Goal: Complete application form

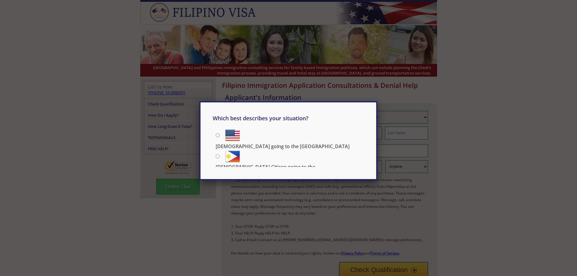
click at [76, 42] on div "Which best describes your situation? Filipino going to the US US Citizen going …" at bounding box center [288, 138] width 577 height 276
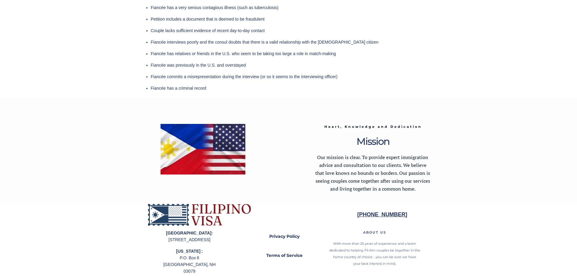
scroll to position [1752, 0]
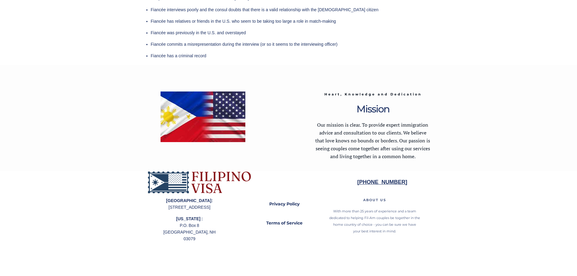
click at [94, 76] on div at bounding box center [288, 118] width 577 height 106
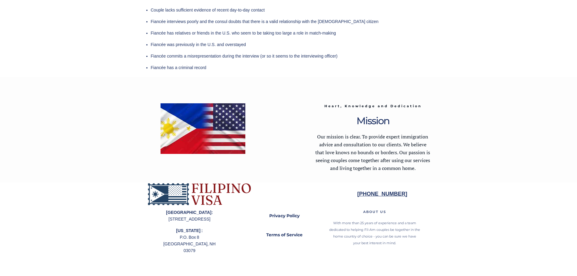
scroll to position [1734, 0]
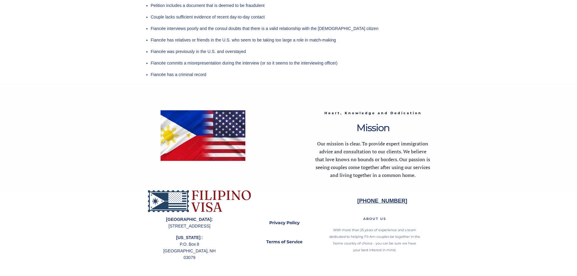
click at [514, 190] on div at bounding box center [288, 242] width 577 height 105
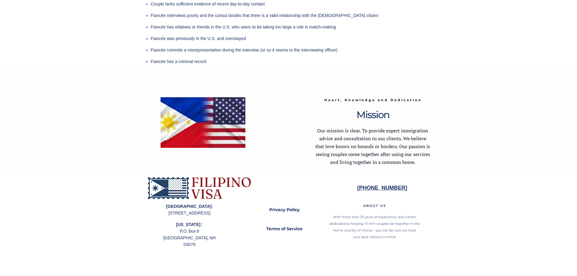
scroll to position [1752, 0]
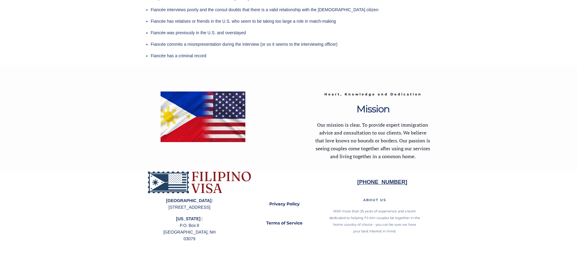
click at [517, 124] on div at bounding box center [288, 118] width 577 height 106
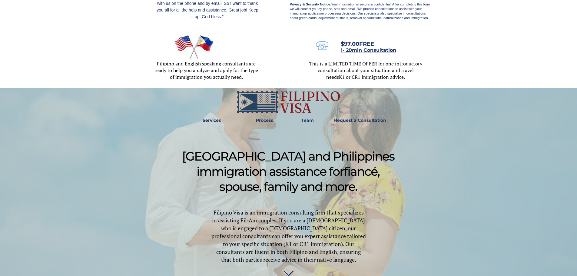
scroll to position [0, 0]
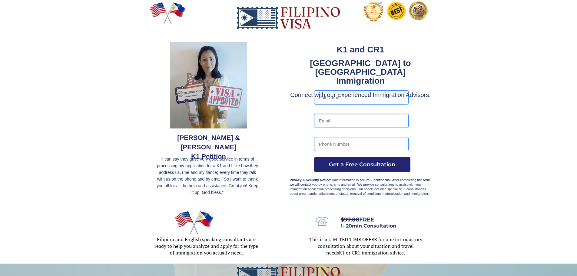
click at [347, 100] on input "text" at bounding box center [361, 97] width 94 height 14
type input "Forrest Day"
type input "F10202002@hotmail.com"
type input "7026006050"
click at [337, 163] on span "Get a Free Consultation" at bounding box center [362, 164] width 96 height 7
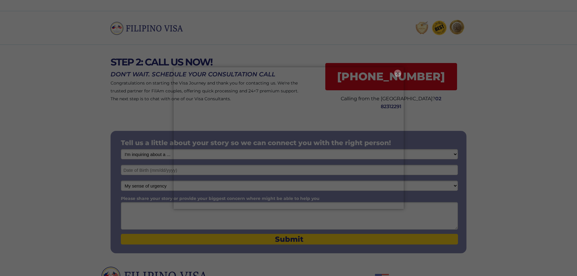
click at [397, 72] on button "×" at bounding box center [397, 73] width 7 height 7
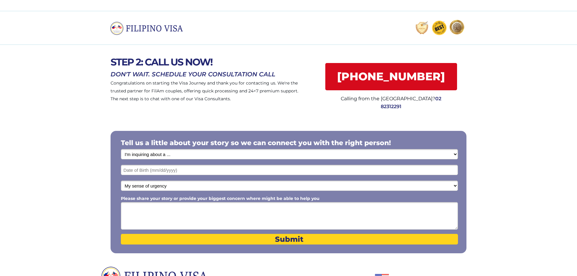
click at [233, 215] on textarea "Please share your story or provide your biggest concern where might be able to …" at bounding box center [289, 216] width 337 height 28
click at [223, 210] on textarea "Please share your story or provide your biggest concern where might be able to …" at bounding box center [289, 216] width 337 height 28
paste textarea "LOREMIP DOLORSITAM CONS A-057 ELITSEDDOEIUSM TEMPORINCID Utla Etd ma Aliqu, En …"
type textarea "LOREMIP DOLORSITAM CONS A-057 ELITSEDDOEIUSM TEMPORINCID Utla Etd ma Aliqu, En …"
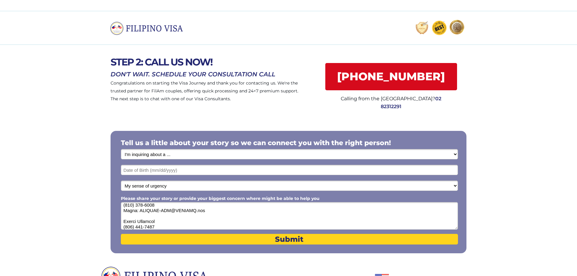
click at [192, 153] on select "I'm inquiring about a ... I don't know or other services Retirement Visa for Th…" at bounding box center [289, 154] width 337 height 10
click at [185, 153] on select "I'm inquiring about a ... I don't know or other services Retirement Visa for Th…" at bounding box center [289, 154] width 337 height 10
select select "1801"
click at [121, 150] on select "I'm inquiring about a ... I don't know or other services Retirement Visa for Th…" at bounding box center [289, 154] width 337 height 10
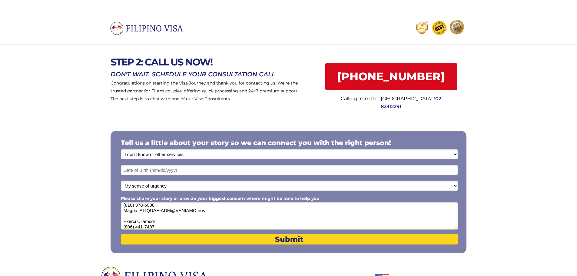
click at [144, 173] on input "text" at bounding box center [289, 170] width 337 height 10
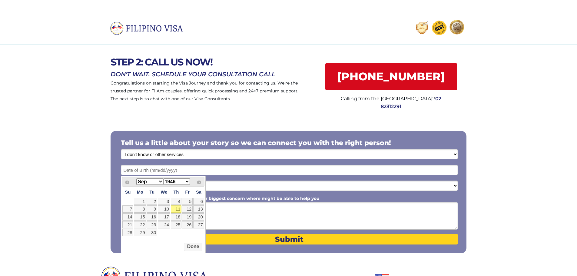
click at [146, 170] on input "text" at bounding box center [289, 170] width 337 height 10
click at [159, 181] on select "Jan Feb Mar Apr May Jun [DATE] Aug Sep Oct Nov Dec" at bounding box center [149, 181] width 27 height 6
click at [187, 181] on select "1946 1947 1948 1949 1950 1951 1952 1953 1954 1955 1956 1957 1958 1959 1960 1961…" at bounding box center [176, 181] width 27 height 6
click at [192, 257] on button "Done" at bounding box center [193, 254] width 18 height 8
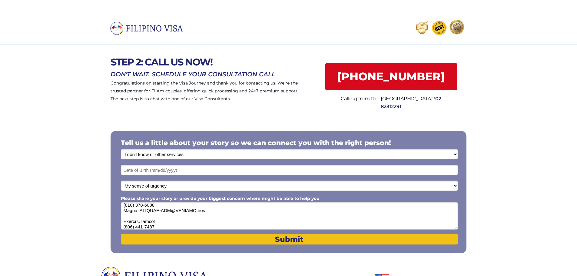
click at [294, 242] on span "Submit" at bounding box center [289, 239] width 337 height 9
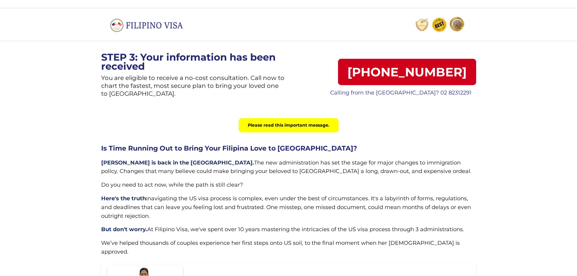
click at [248, 150] on h2 "Is Time Running Out to Bring Your Filipina Love to America?" at bounding box center [288, 148] width 375 height 8
